Goal: Information Seeking & Learning: Check status

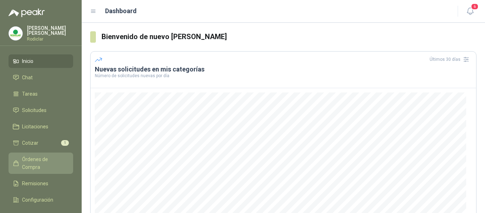
click at [52, 160] on span "Órdenes de Compra" at bounding box center [44, 163] width 44 height 16
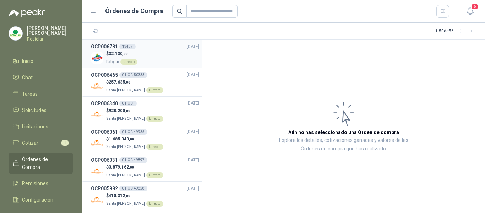
click at [153, 54] on div "$ 32.130 ,00 Patojito Directo" at bounding box center [145, 57] width 108 height 15
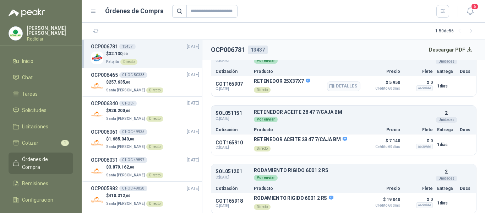
scroll to position [86, 0]
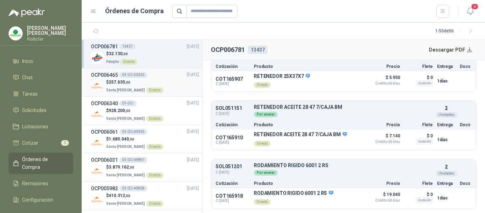
click at [164, 80] on div "$ 257.635 ,00 Santa [PERSON_NAME] Directo" at bounding box center [145, 86] width 108 height 15
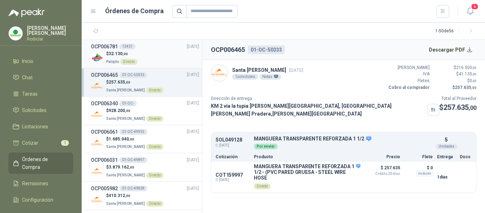
click at [148, 55] on div "$ 32.130 ,00 Patojito Directo" at bounding box center [145, 57] width 108 height 15
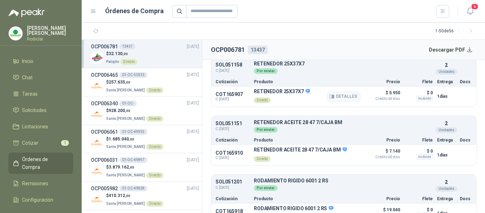
scroll to position [86, 0]
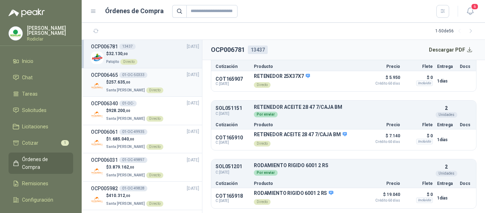
click at [158, 81] on div "$ 257.635 ,00 Santa [PERSON_NAME] Directo" at bounding box center [145, 86] width 108 height 15
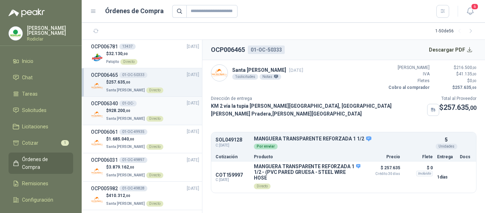
click at [157, 105] on div "OCP006340 01-OC- [DATE]" at bounding box center [145, 103] width 108 height 8
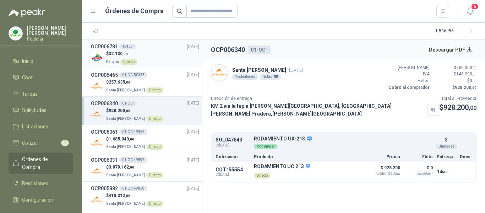
click at [146, 60] on div "$ 32.130 ,00 Patojito Directo" at bounding box center [145, 57] width 108 height 15
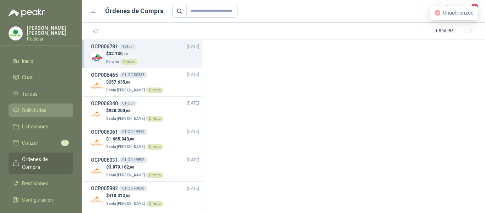
click at [33, 114] on link "Solicitudes" at bounding box center [41, 110] width 65 height 14
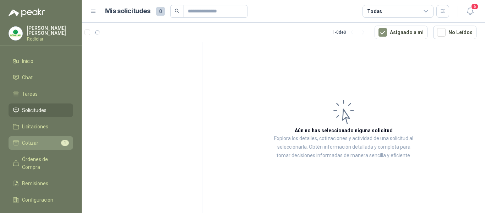
click at [30, 141] on span "Cotizar" at bounding box center [30, 143] width 16 height 8
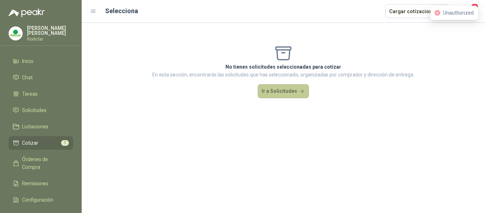
click at [268, 91] on button "Ir a Solicitudes" at bounding box center [283, 91] width 51 height 14
